Goal: Task Accomplishment & Management: Manage account settings

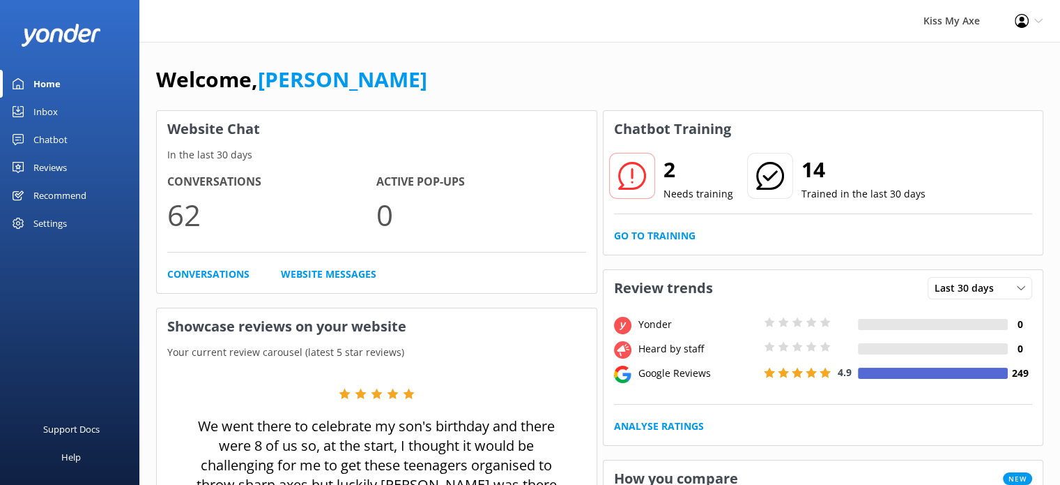
click at [57, 119] on link "Inbox" at bounding box center [69, 112] width 139 height 28
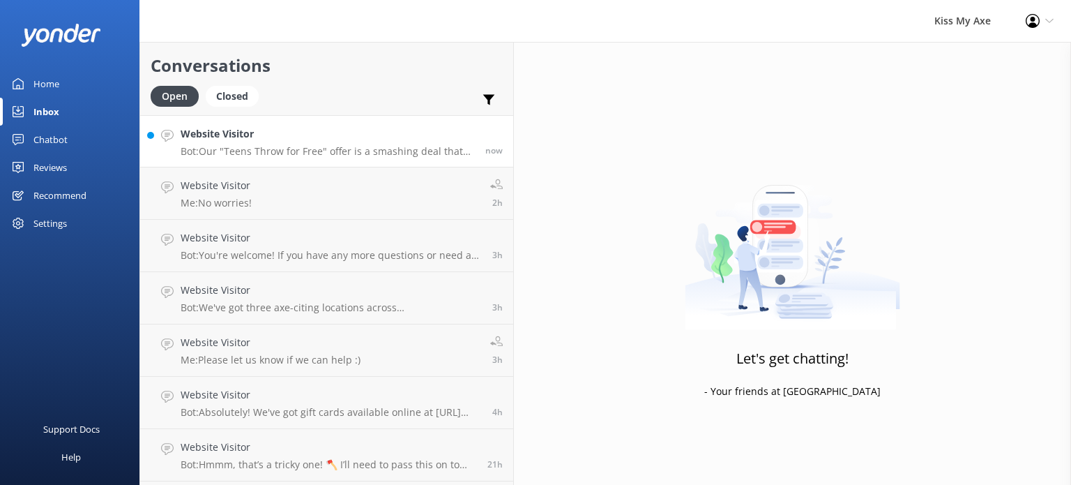
click at [245, 148] on p "Bot: Our "Teens Throw for Free" offer is a smashing deal that usually runs ever…" at bounding box center [328, 151] width 294 height 13
